Goal: Task Accomplishment & Management: Use online tool/utility

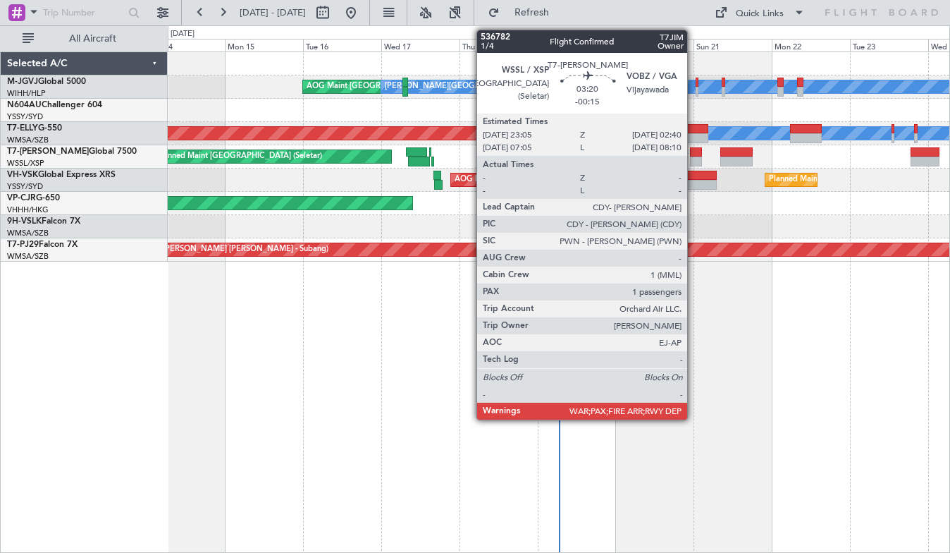
click at [694, 157] on div at bounding box center [696, 161] width 12 height 10
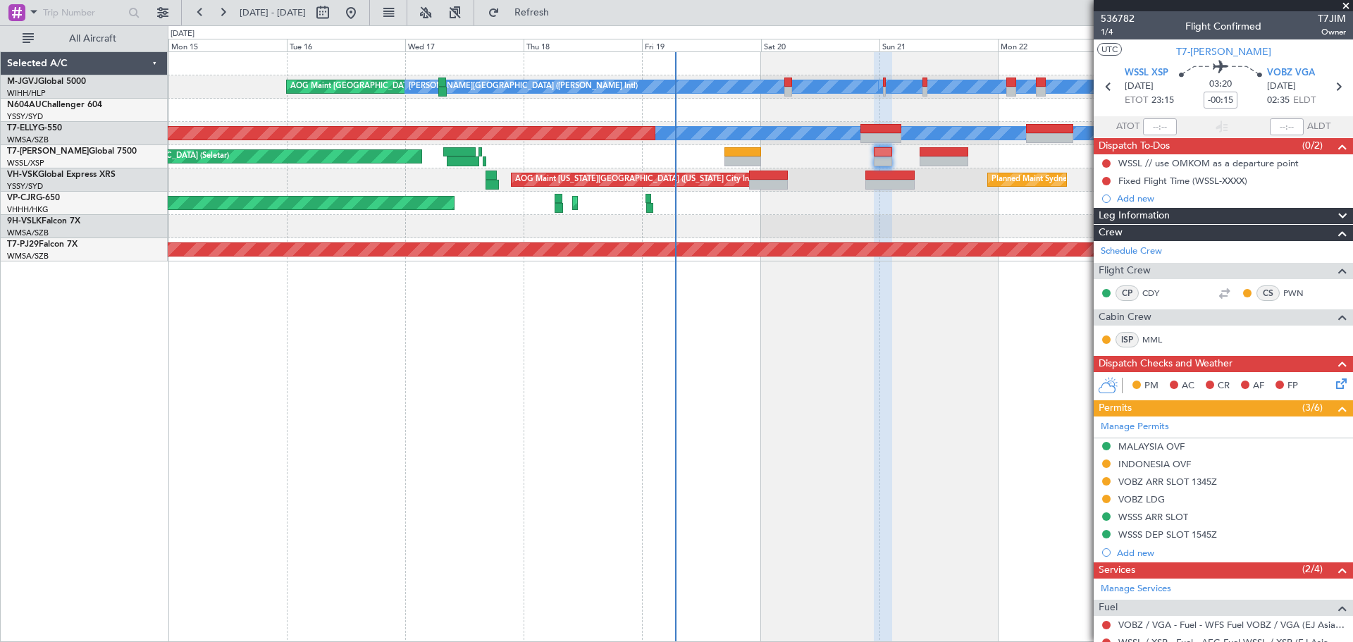
click at [736, 235] on div at bounding box center [760, 226] width 1185 height 23
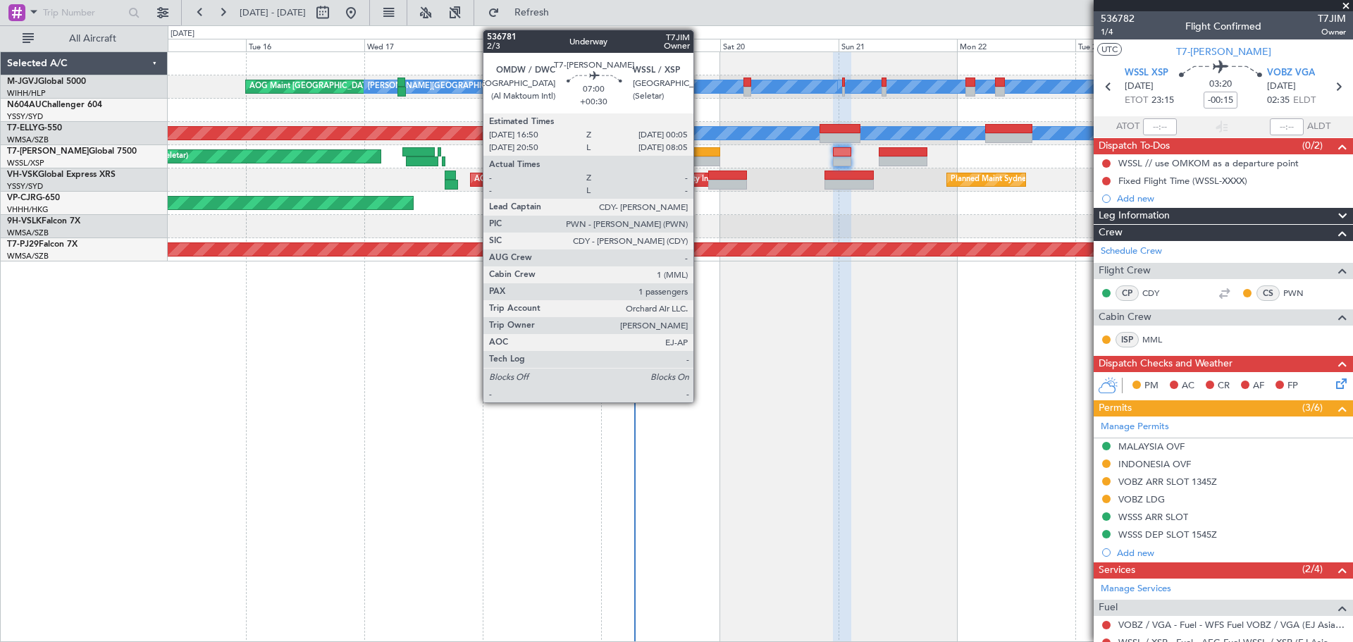
click at [700, 153] on div at bounding box center [702, 152] width 36 height 10
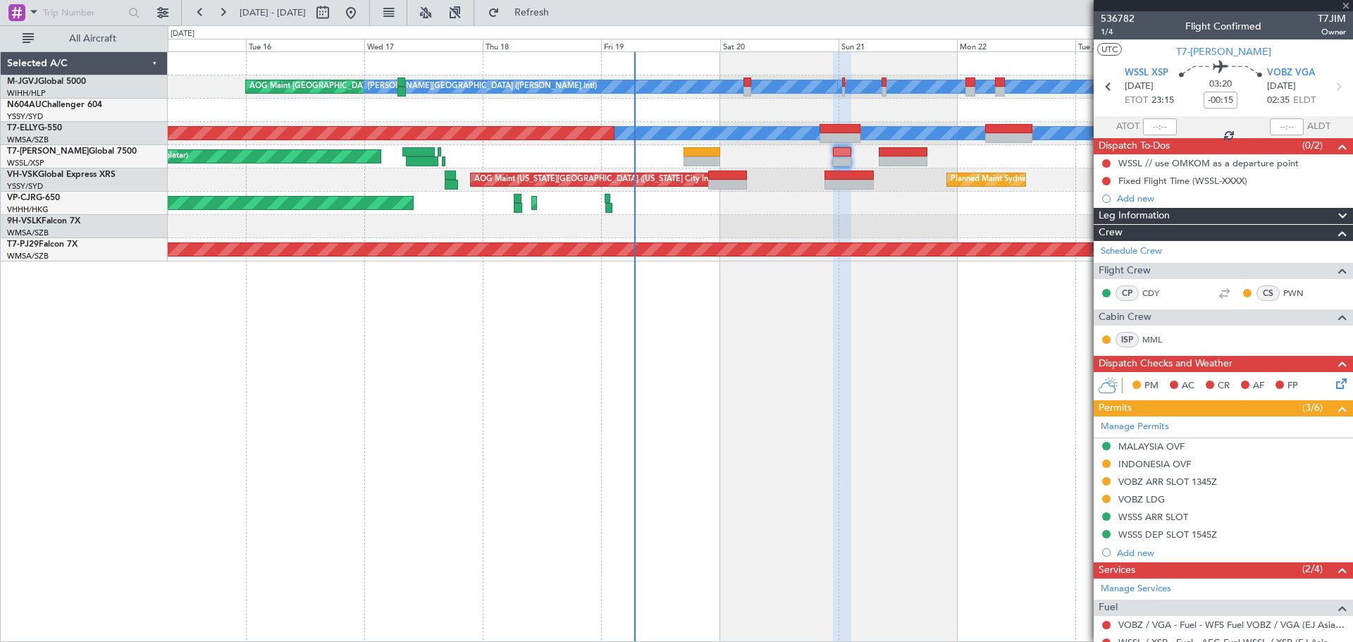
type input "+00:30"
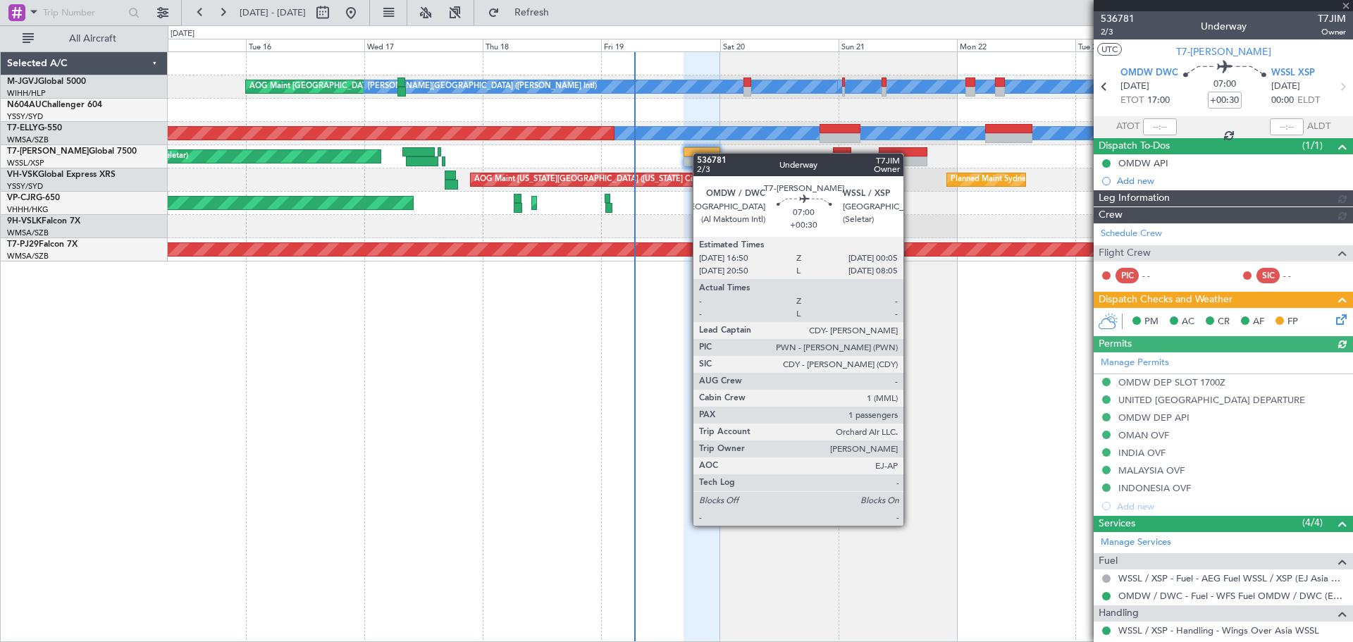
type input "[PERSON_NAME] (BTA)"
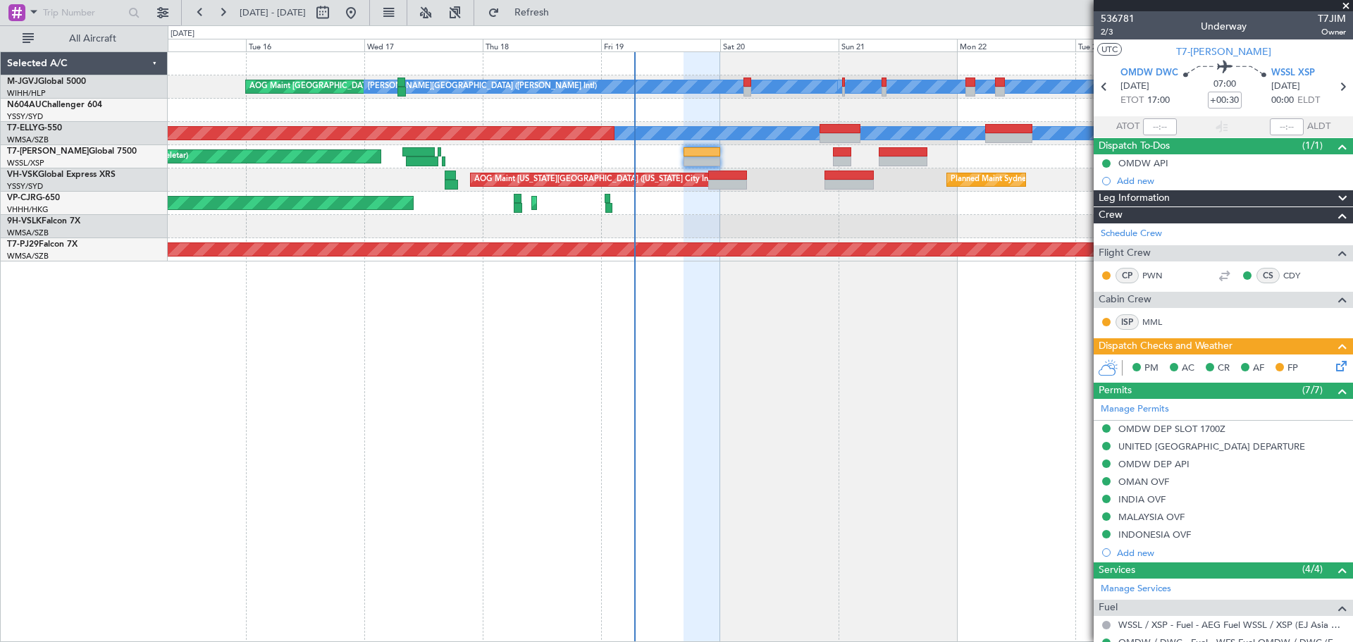
click at [949, 369] on icon at bounding box center [1338, 363] width 11 height 11
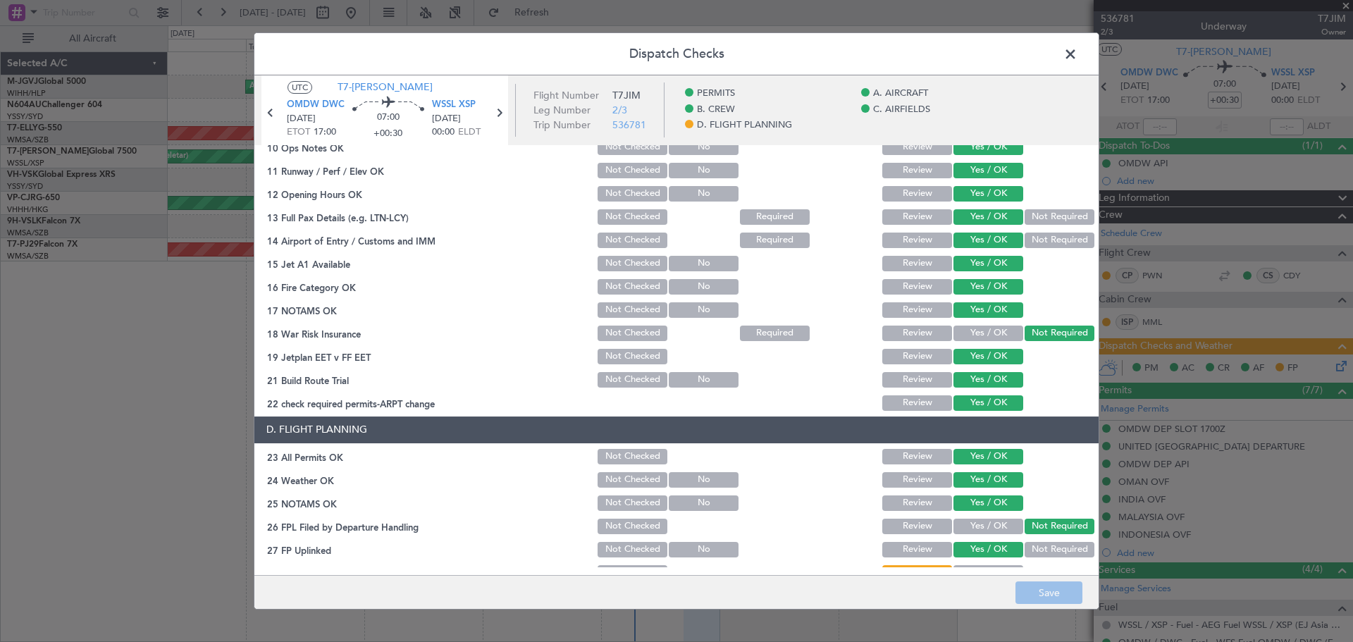
scroll to position [405, 0]
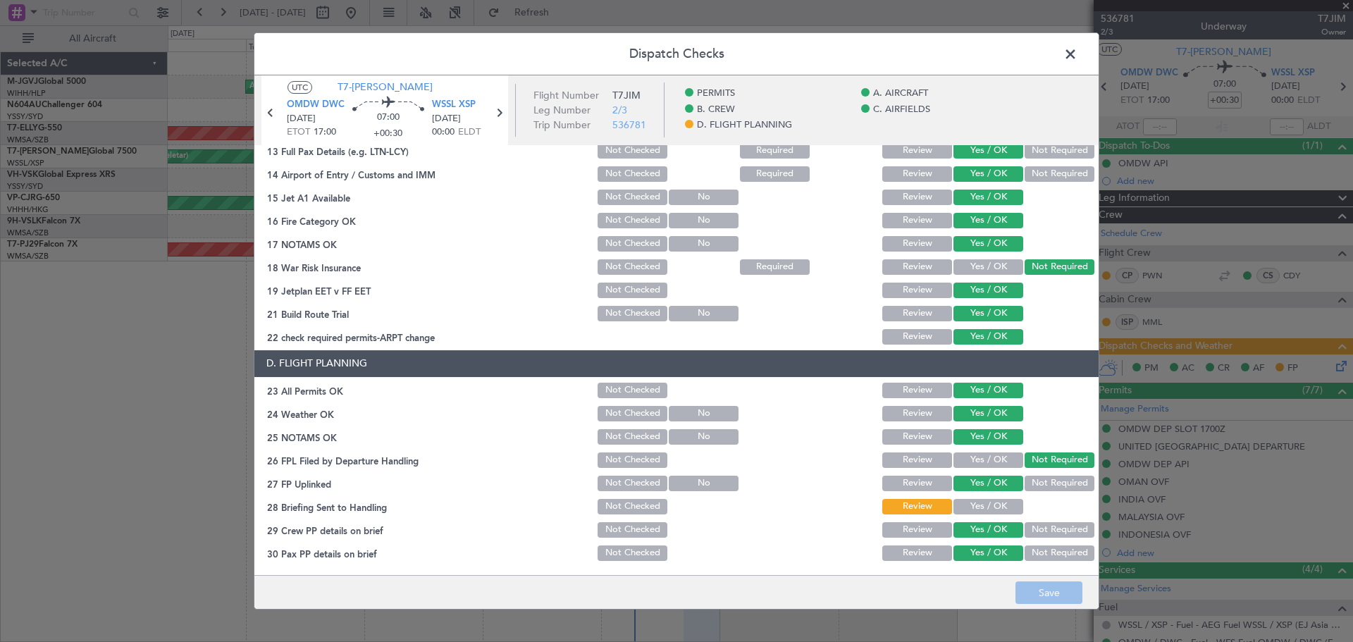
click at [949, 51] on span at bounding box center [1078, 58] width 0 height 28
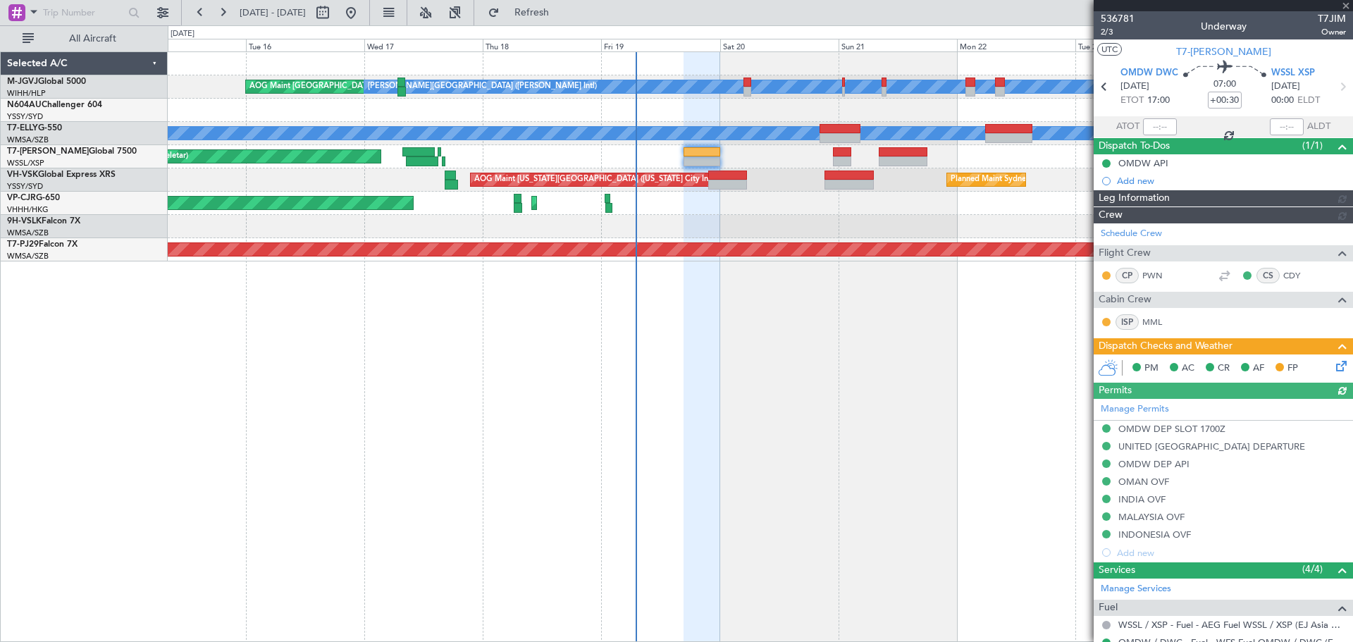
click at [77, 104] on link "N604AU Challenger 604" at bounding box center [54, 105] width 95 height 8
type input "[PERSON_NAME] (BTA)"
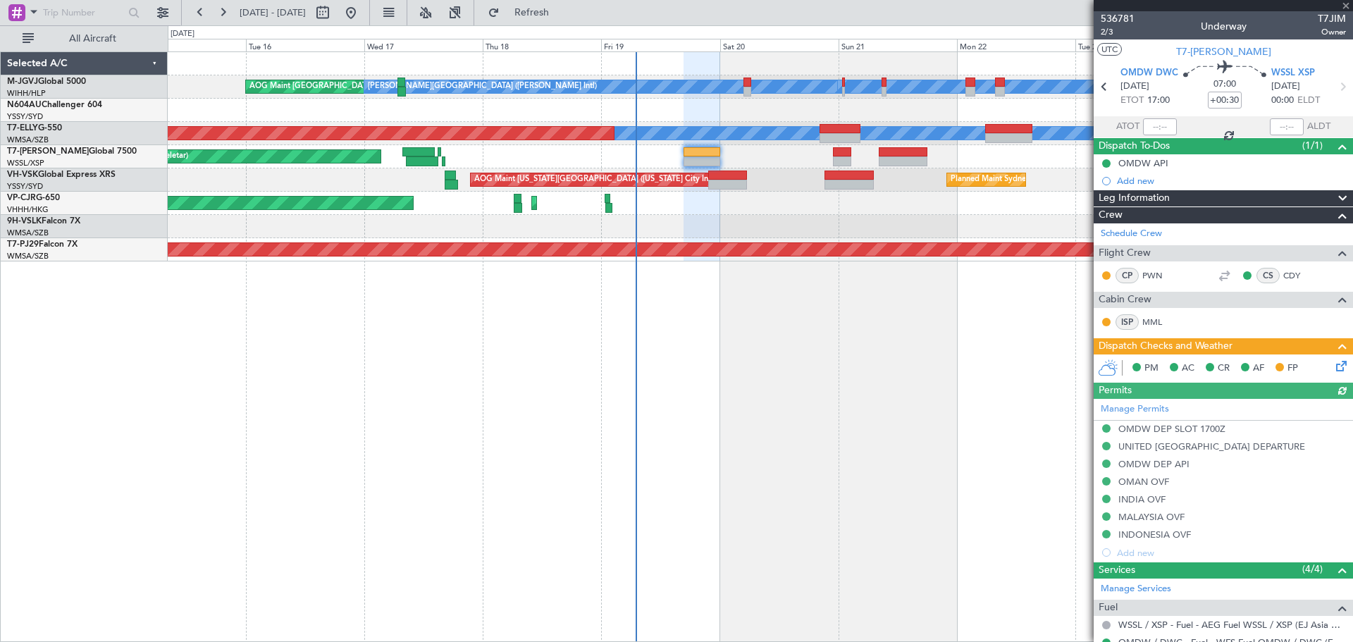
type input "[PERSON_NAME] (BTA)"
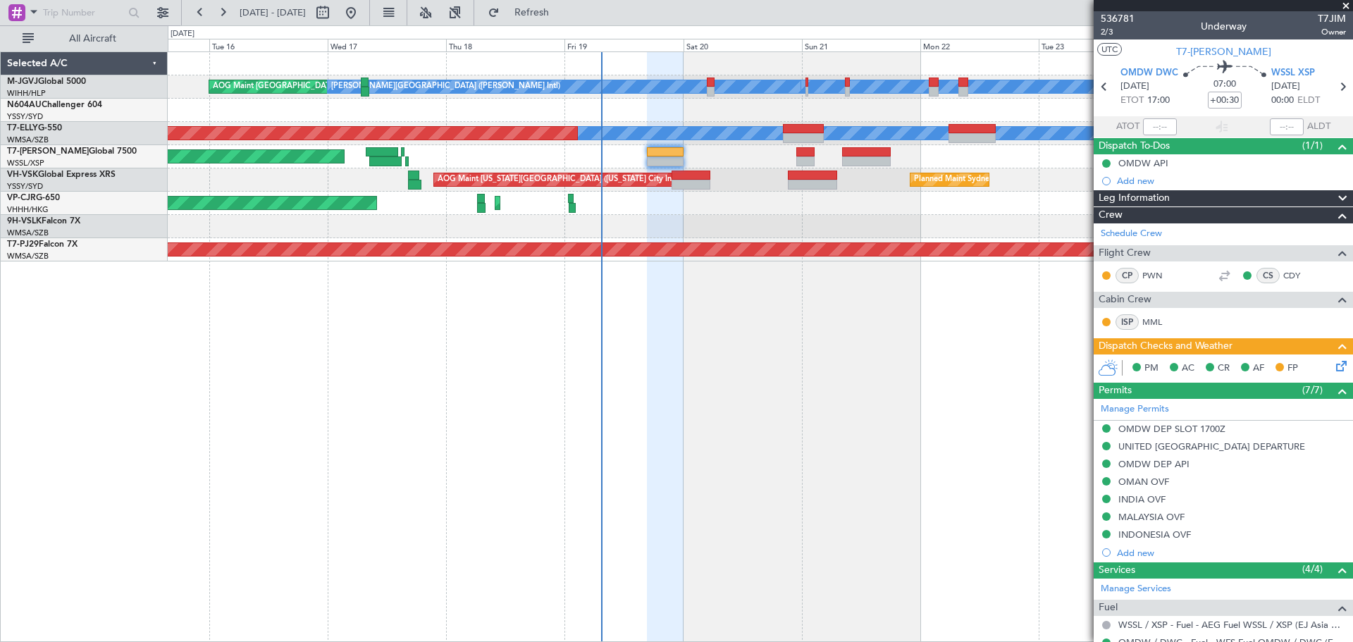
click at [789, 339] on div "[PERSON_NAME][GEOGRAPHIC_DATA] ([PERSON_NAME] Intl) [PERSON_NAME] Jakarta (Hali…" at bounding box center [760, 346] width 1185 height 591
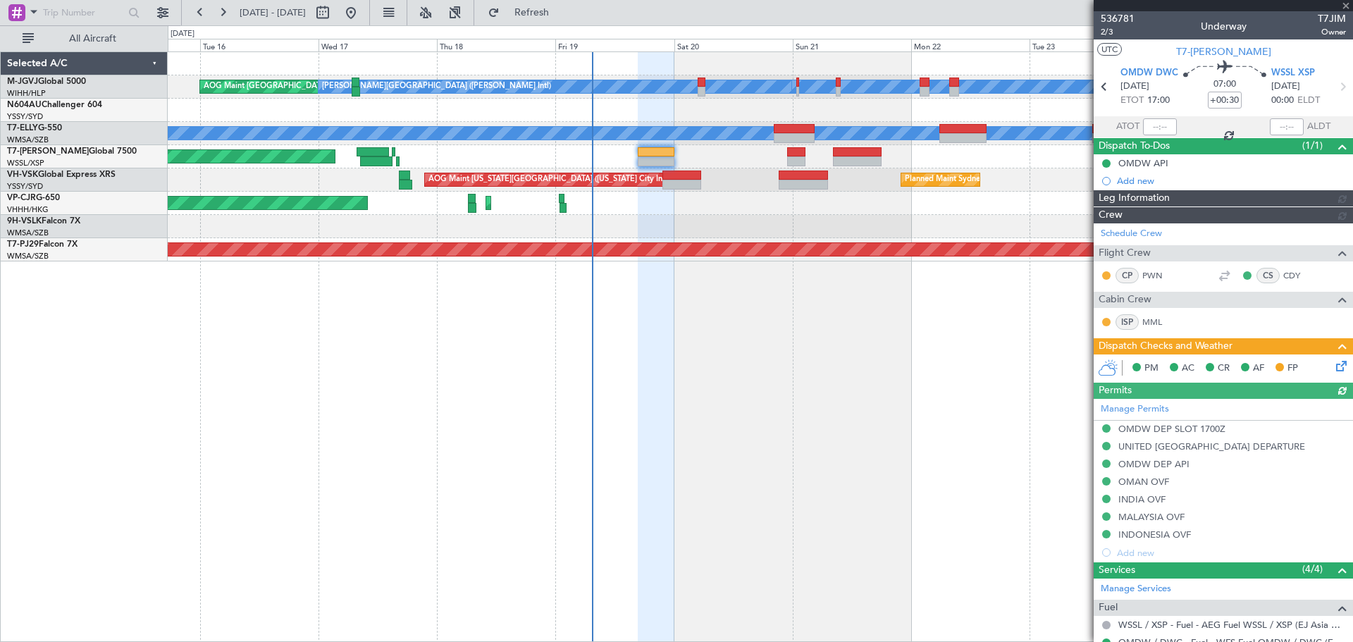
type input "[PERSON_NAME] (BTA)"
